Goal: Information Seeking & Learning: Learn about a topic

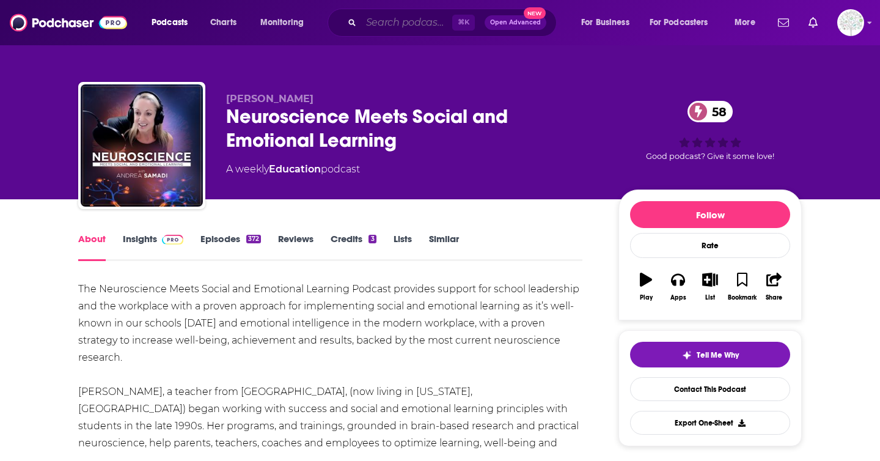
click at [383, 31] on input "Search podcasts, credits, & more..." at bounding box center [406, 23] width 91 height 20
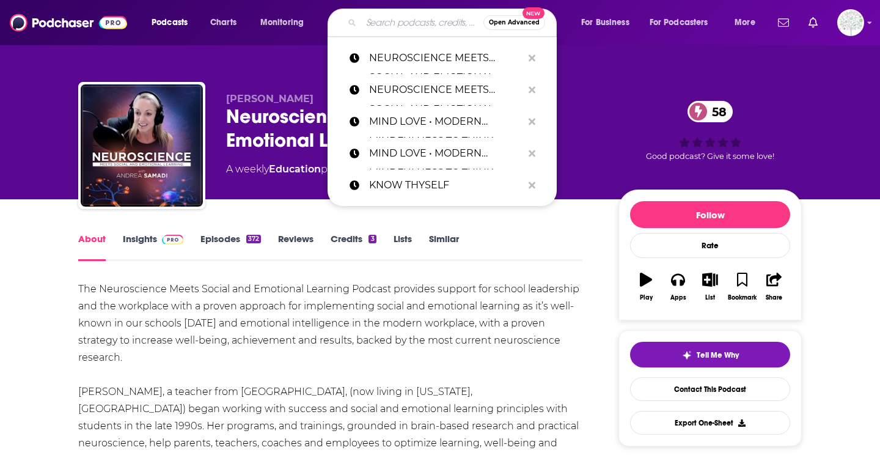
paste input "PASSION STRUCK WITH [PERSON_NAME] MI..."
type input "PASSION STRUCK WITH [PERSON_NAME] MI..."
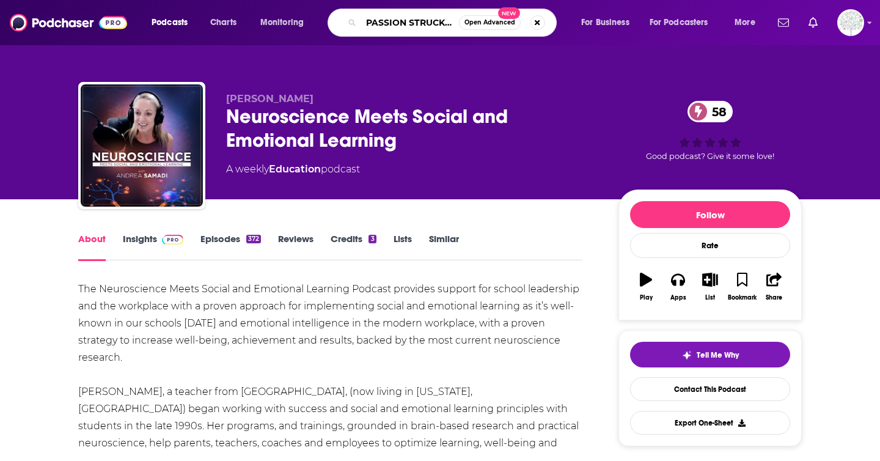
scroll to position [0, 78]
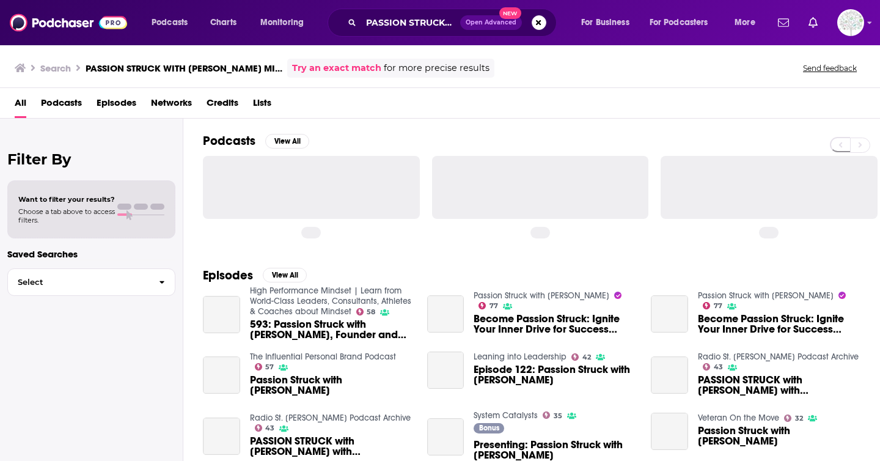
click at [53, 105] on span "Podcasts" at bounding box center [61, 105] width 41 height 25
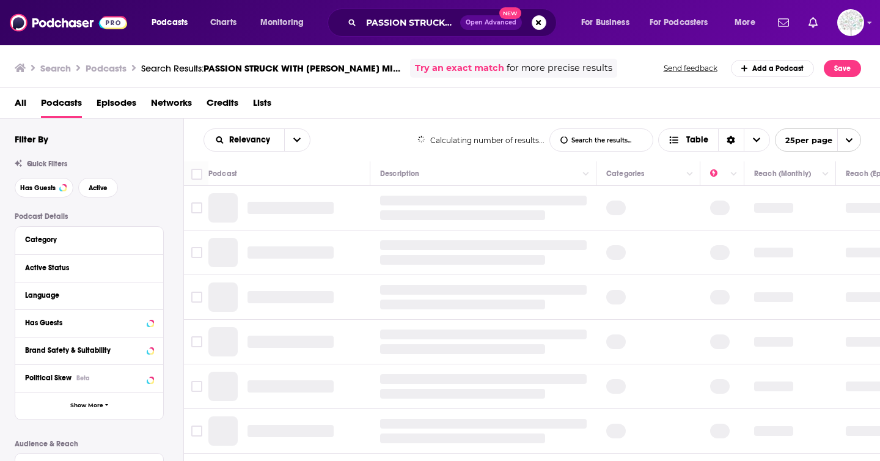
click at [27, 102] on div "All Podcasts Episodes Networks Credits Lists" at bounding box center [443, 105] width 856 height 25
click at [21, 102] on span "All" at bounding box center [21, 105] width 12 height 25
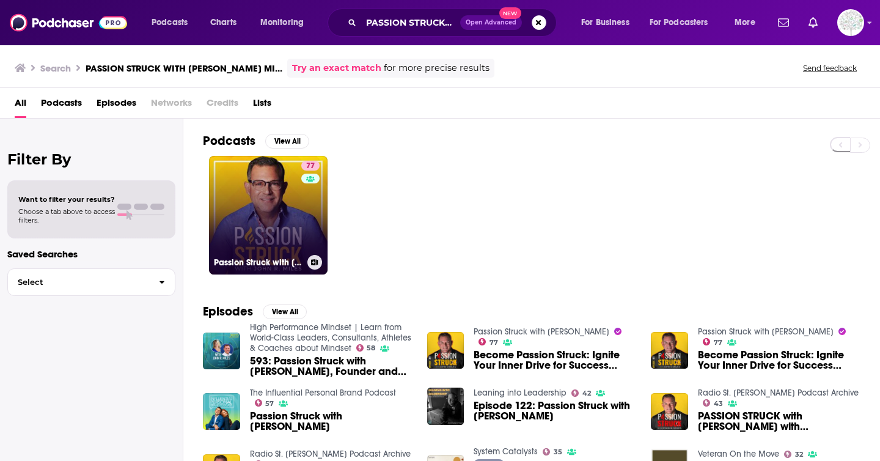
click at [253, 198] on link "77 Passion Struck with [PERSON_NAME]" at bounding box center [268, 215] width 119 height 119
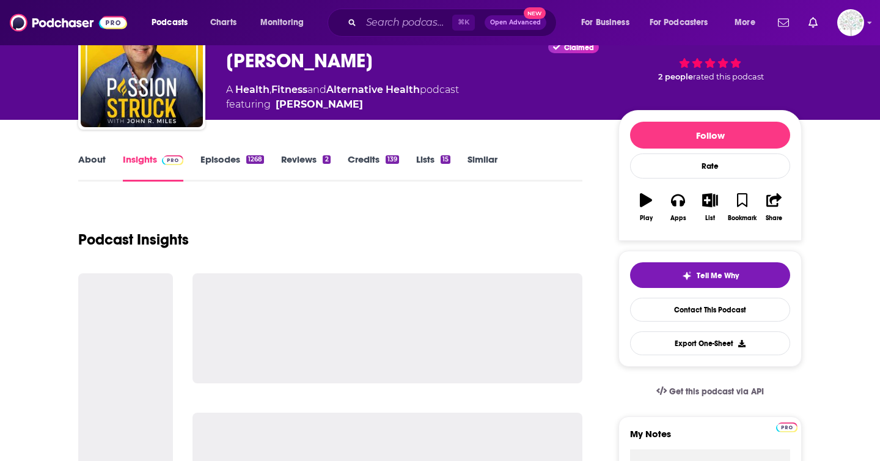
scroll to position [83, 0]
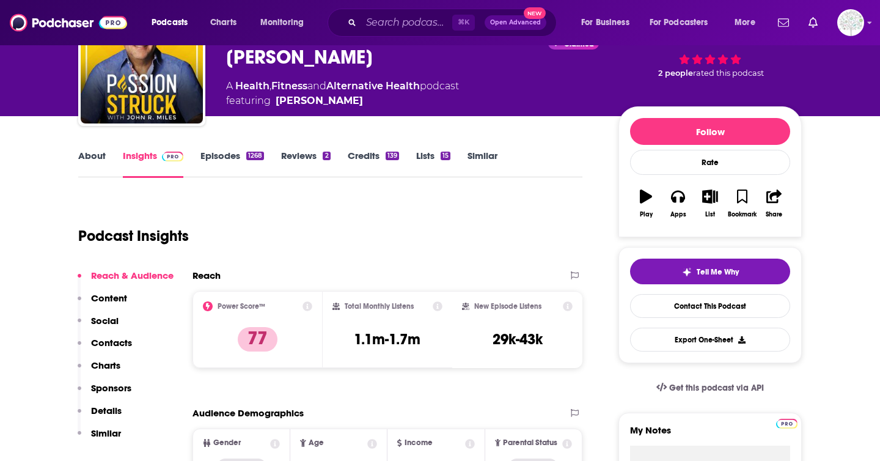
click at [90, 152] on link "About" at bounding box center [92, 164] width 28 height 28
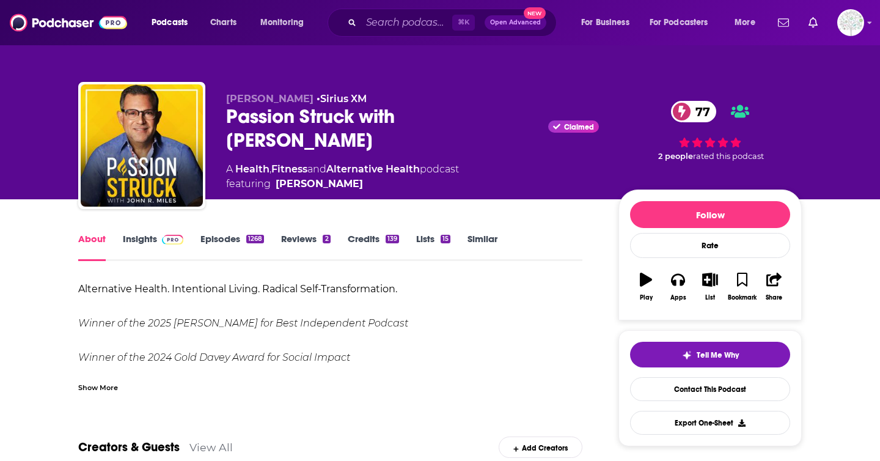
click at [82, 387] on div "Show More" at bounding box center [98, 387] width 40 height 12
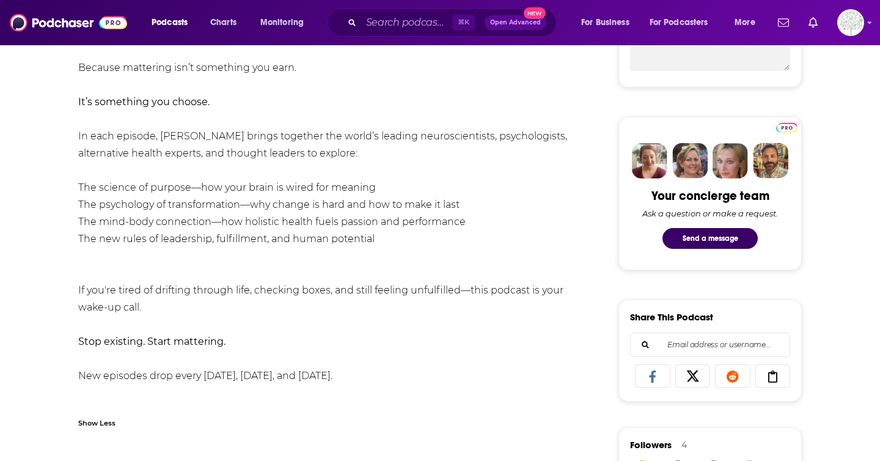
scroll to position [515, 0]
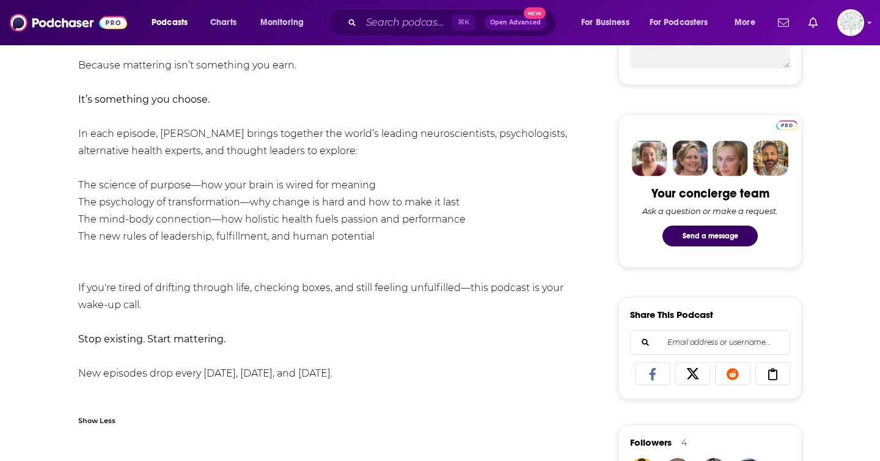
drag, startPoint x: 76, startPoint y: 116, endPoint x: 444, endPoint y: 283, distance: 403.5
copy div "In each episode, [PERSON_NAME] brings together the world’s leading neuroscienti…"
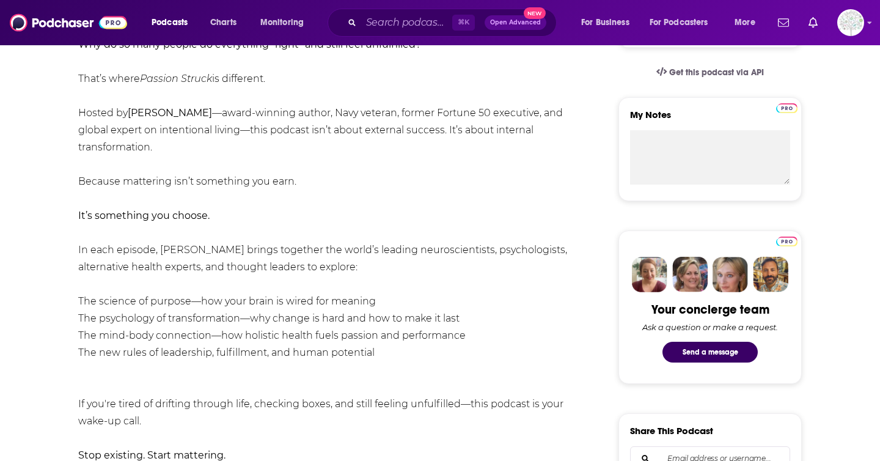
scroll to position [0, 0]
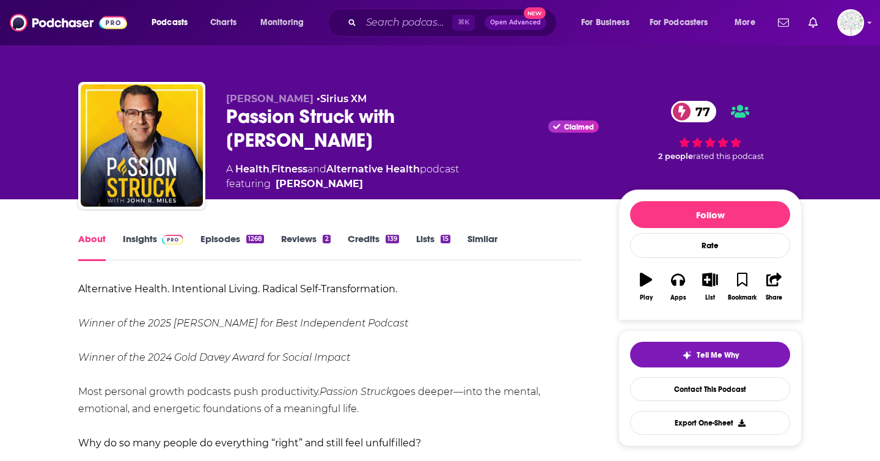
click at [163, 238] on img at bounding box center [172, 240] width 21 height 10
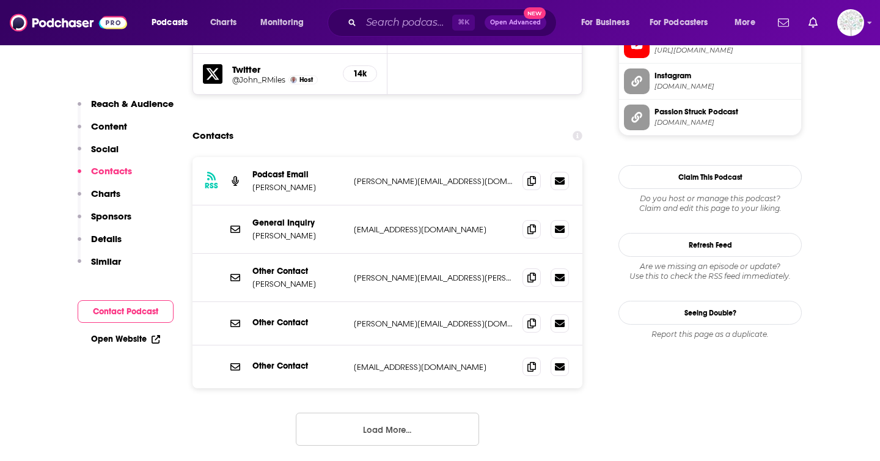
scroll to position [1192, 0]
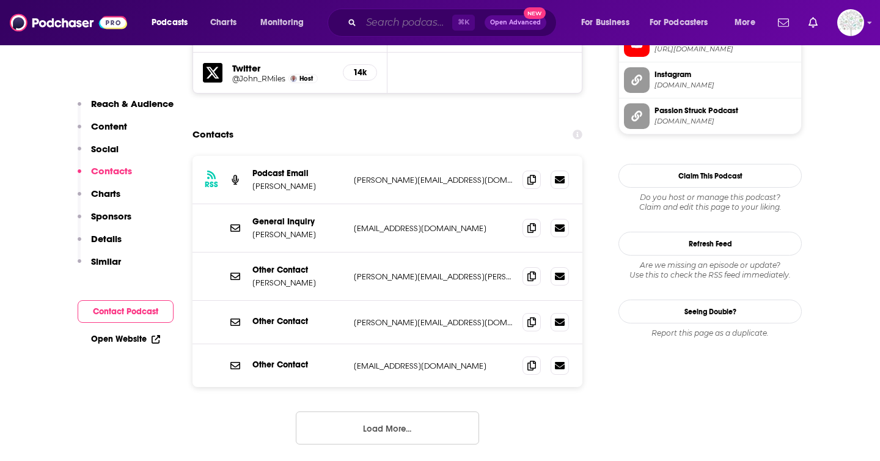
click at [443, 24] on input "Search podcasts, credits, & more..." at bounding box center [406, 23] width 91 height 20
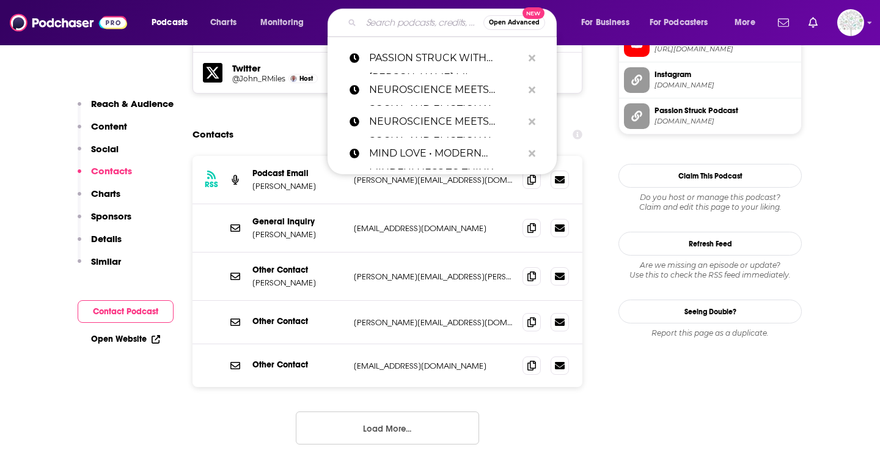
paste input "REDESIGNING LIFE WITH [PERSON_NAME]"
type input "REDESIGNING LIFE WITH [PERSON_NAME]"
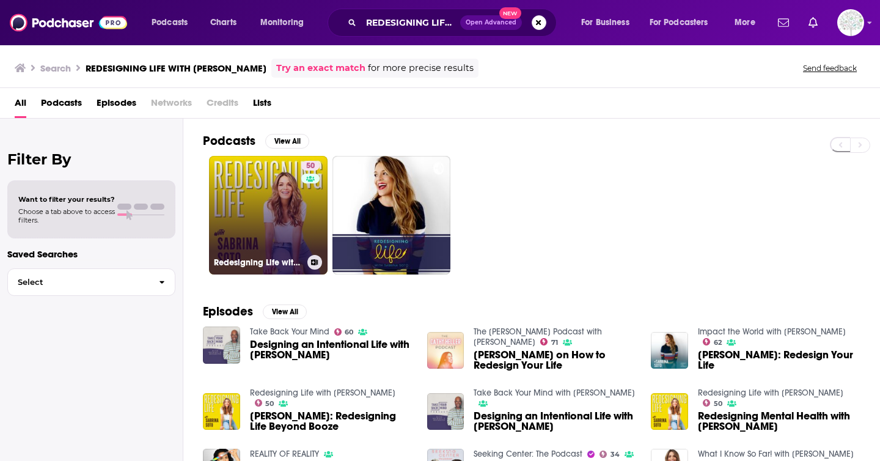
click at [232, 178] on link "50 Redesigning Life with [PERSON_NAME]" at bounding box center [268, 215] width 119 height 119
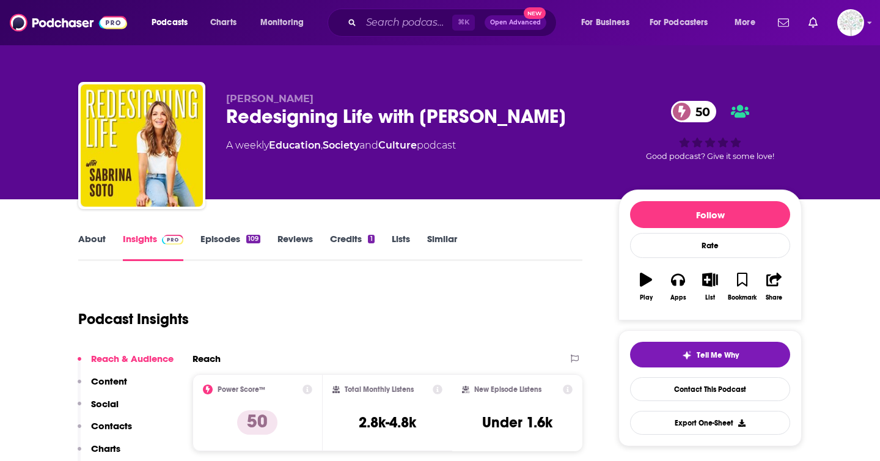
click at [92, 239] on link "About" at bounding box center [92, 247] width 28 height 28
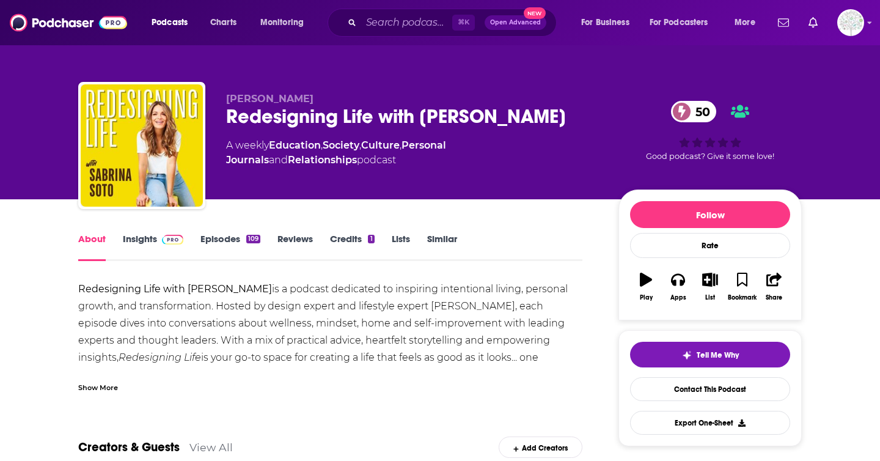
click at [105, 379] on div "Show More" at bounding box center [330, 382] width 504 height 21
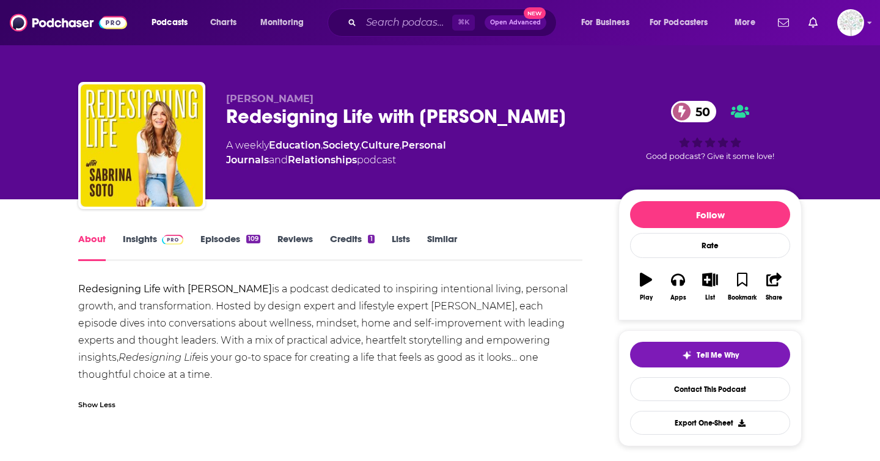
scroll to position [17, 0]
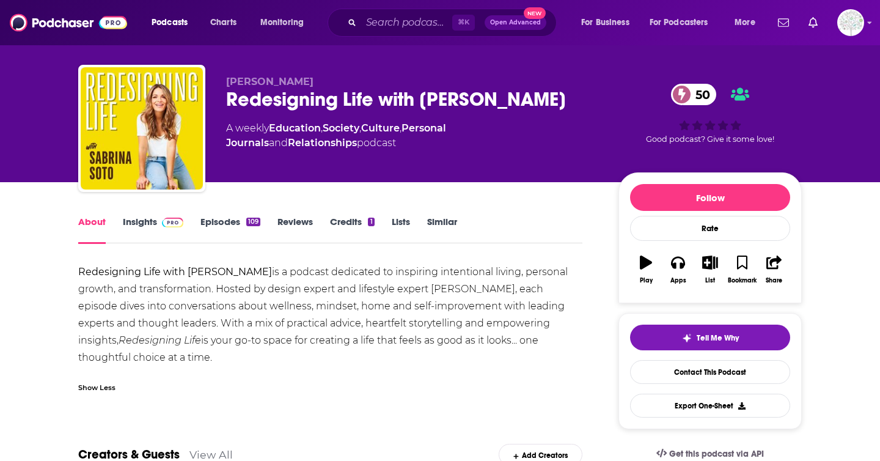
drag, startPoint x: 73, startPoint y: 267, endPoint x: 290, endPoint y: 360, distance: 236.3
copy div "Redesigning Life with [PERSON_NAME] is a podcast dedicated to inspiring intenti…"
click at [150, 227] on link "Insights" at bounding box center [153, 230] width 61 height 28
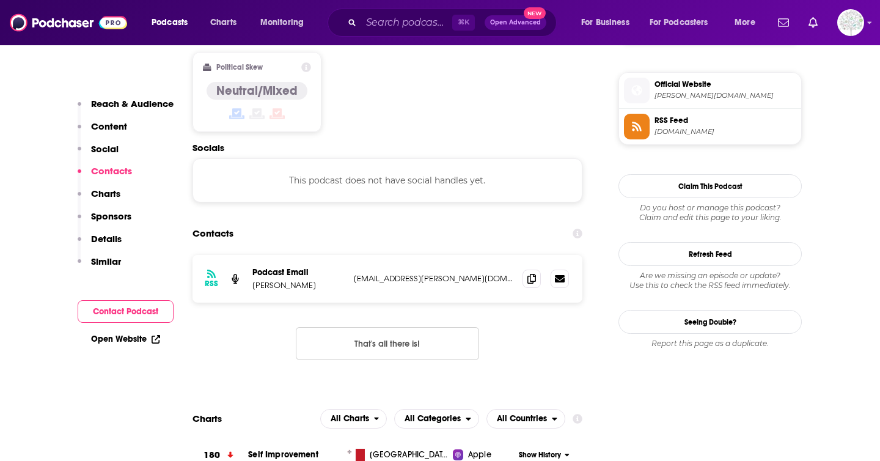
scroll to position [991, 0]
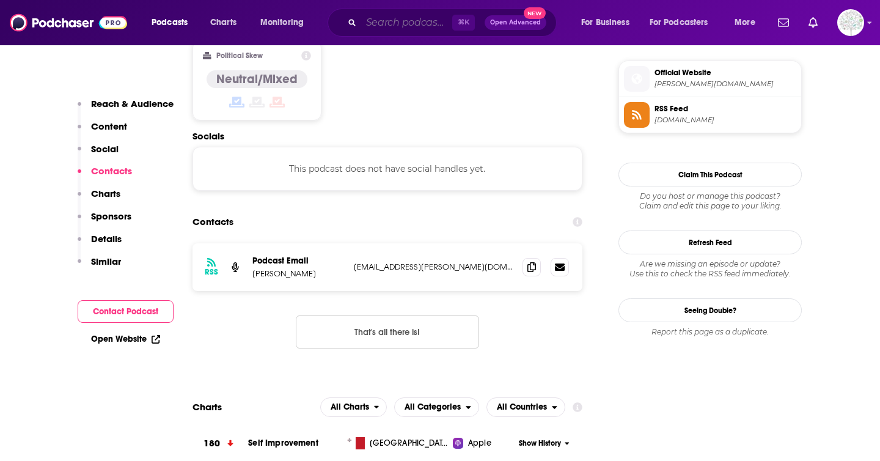
click at [403, 15] on input "Search podcasts, credits, & more..." at bounding box center [406, 23] width 91 height 20
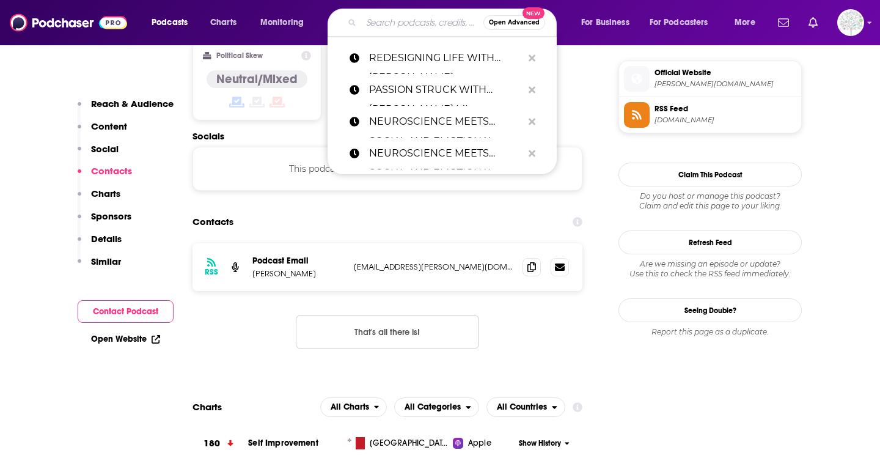
paste input "SELF LOVE PODCAST"
type input "SELF LOVE PODCAST"
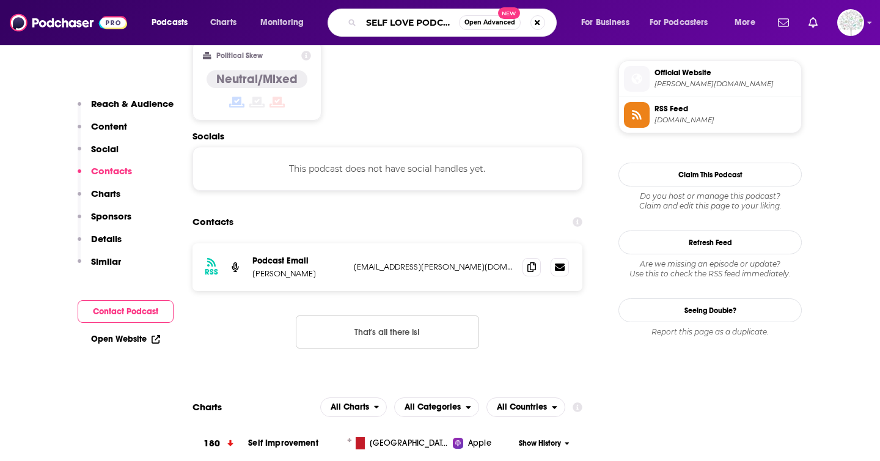
scroll to position [0, 8]
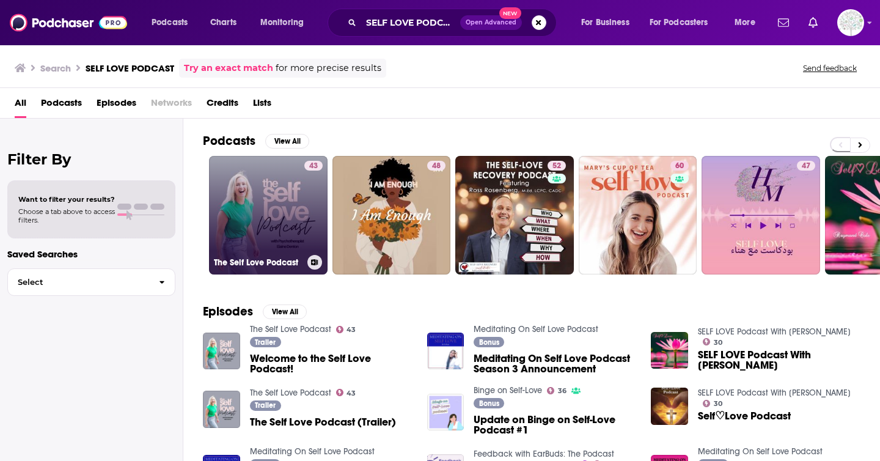
click at [272, 208] on link "43 The Self Love Podcast" at bounding box center [268, 215] width 119 height 119
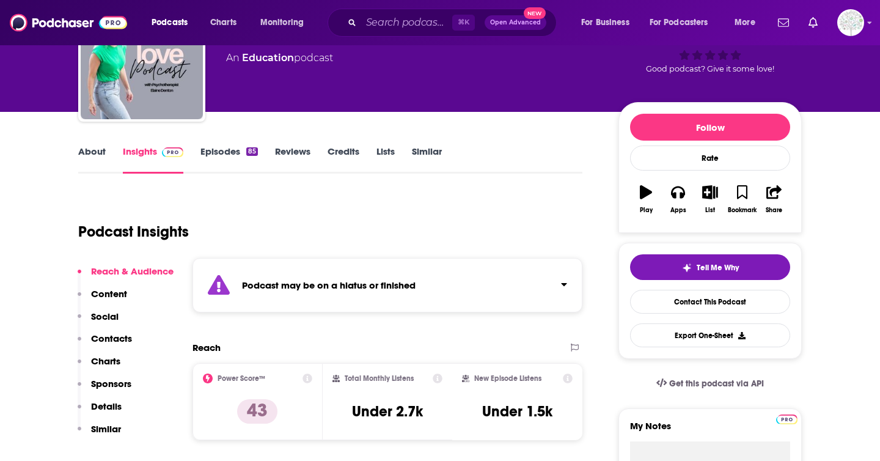
scroll to position [19, 0]
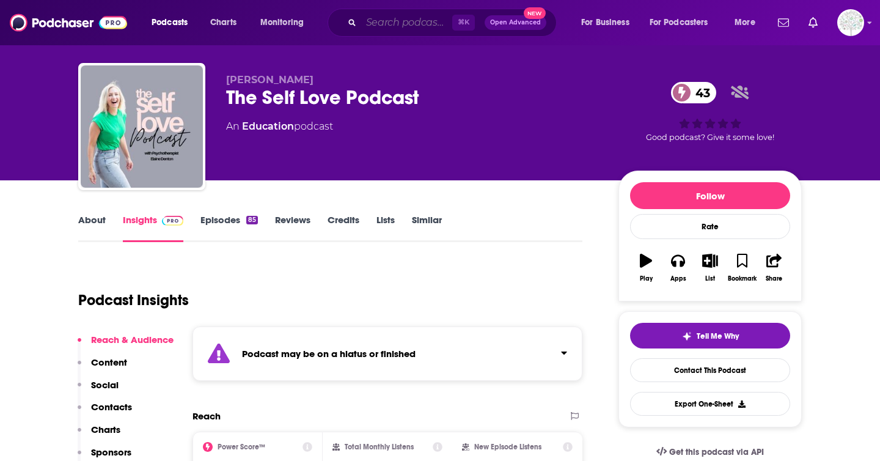
click at [397, 27] on input "Search podcasts, credits, & more..." at bounding box center [406, 23] width 91 height 20
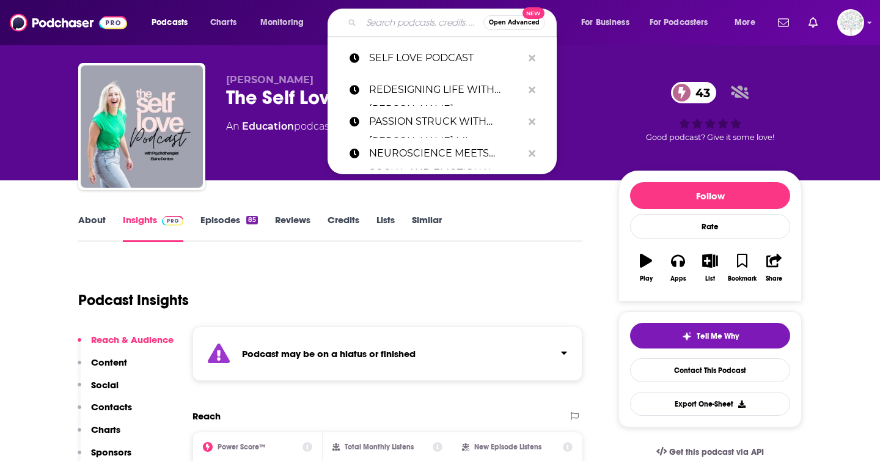
paste input "SMALL CHANGES BIG SHIFTS"
type input "SMALL CHANGES BIG SHIFTS"
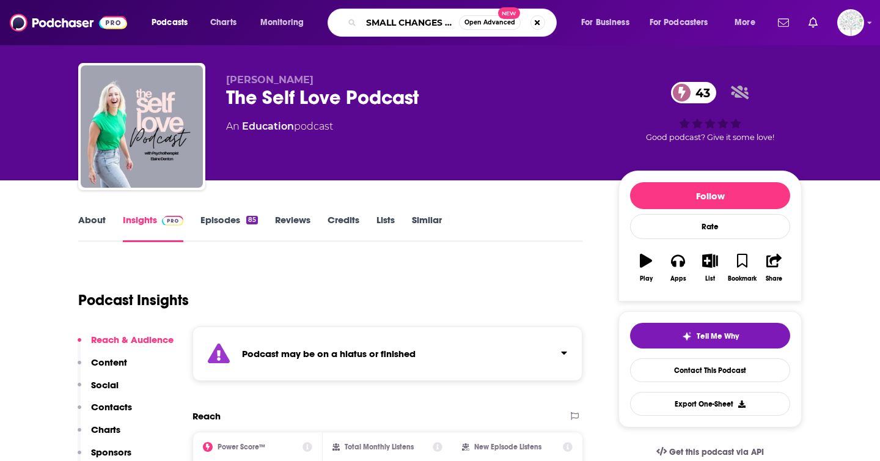
scroll to position [0, 43]
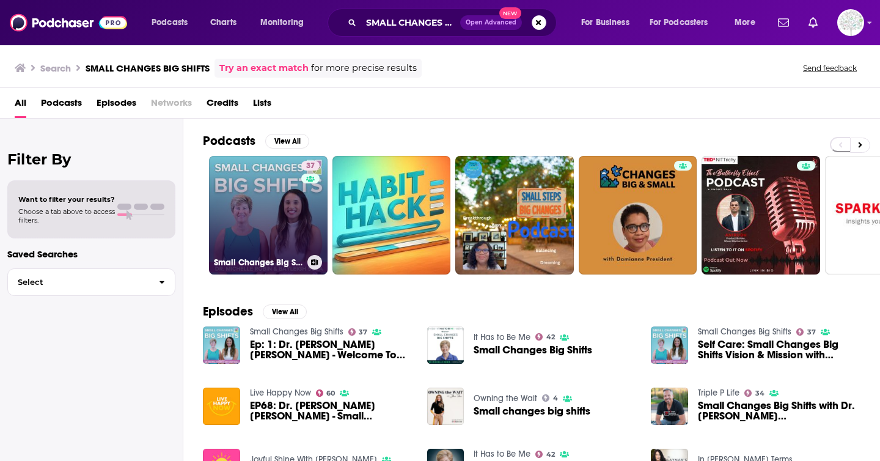
click at [274, 228] on link "37 Small Changes Big Shifts" at bounding box center [268, 215] width 119 height 119
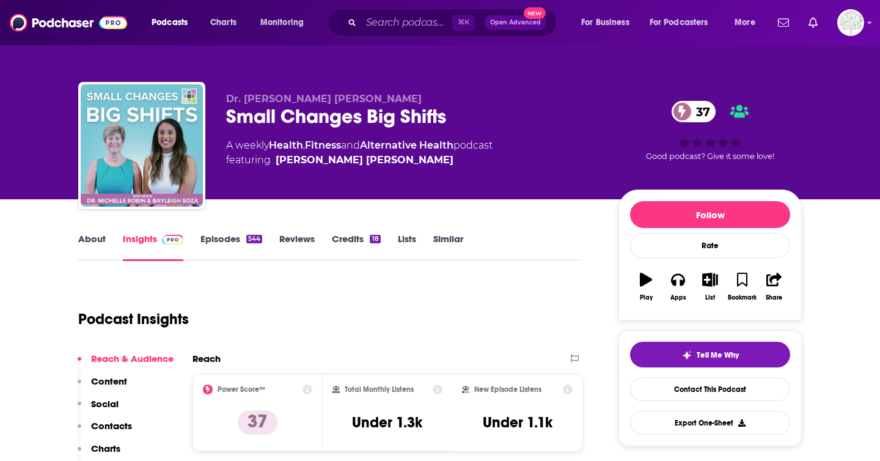
scroll to position [62, 0]
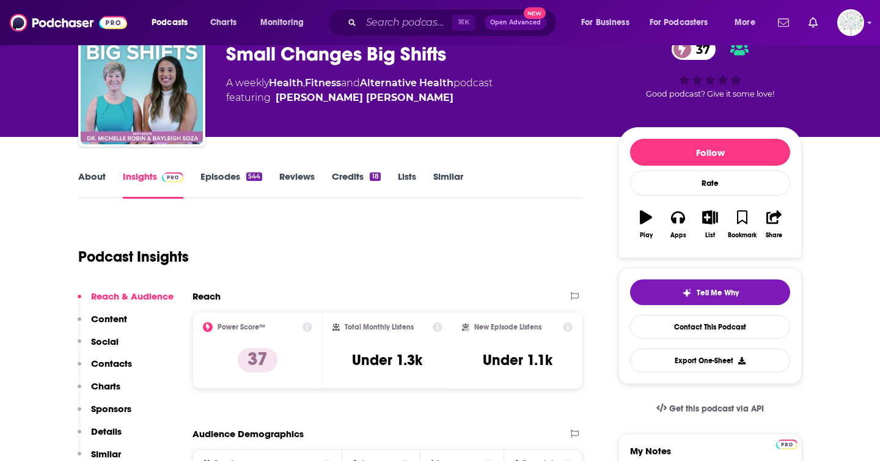
click at [95, 182] on link "About" at bounding box center [92, 185] width 28 height 28
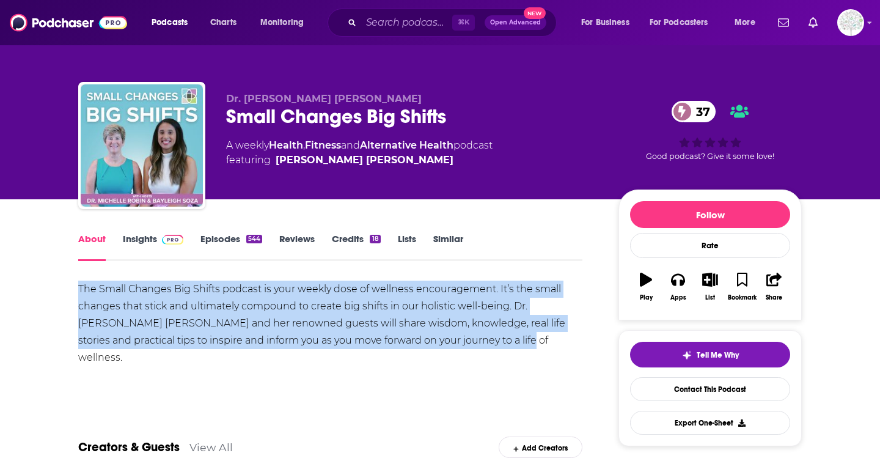
drag, startPoint x: 75, startPoint y: 291, endPoint x: 468, endPoint y: 346, distance: 396.3
copy div "The Small Changes Big Shifts podcast is your weekly dose of wellness encouragem…"
click at [399, 23] on input "Search podcasts, credits, & more..." at bounding box center [406, 23] width 91 height 20
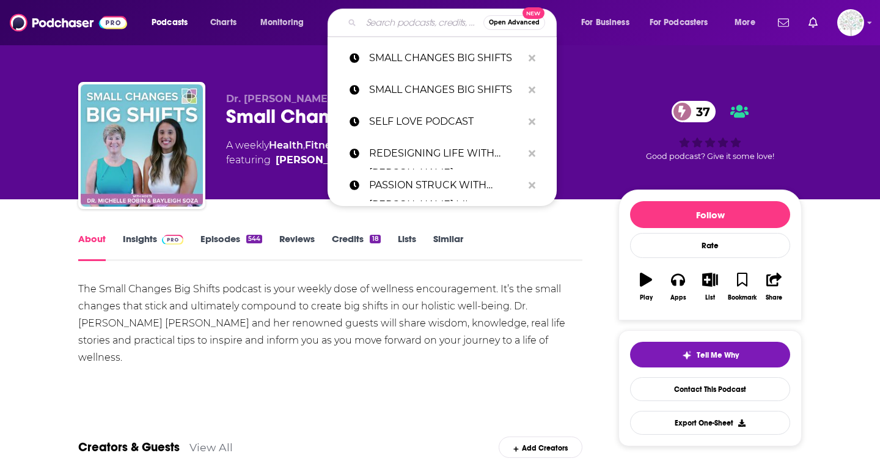
paste input "SOUL-ALIGNED SELF-CARE"
type input "SOUL-ALIGNED SELF-CARE"
